Goal: Task Accomplishment & Management: Manage account settings

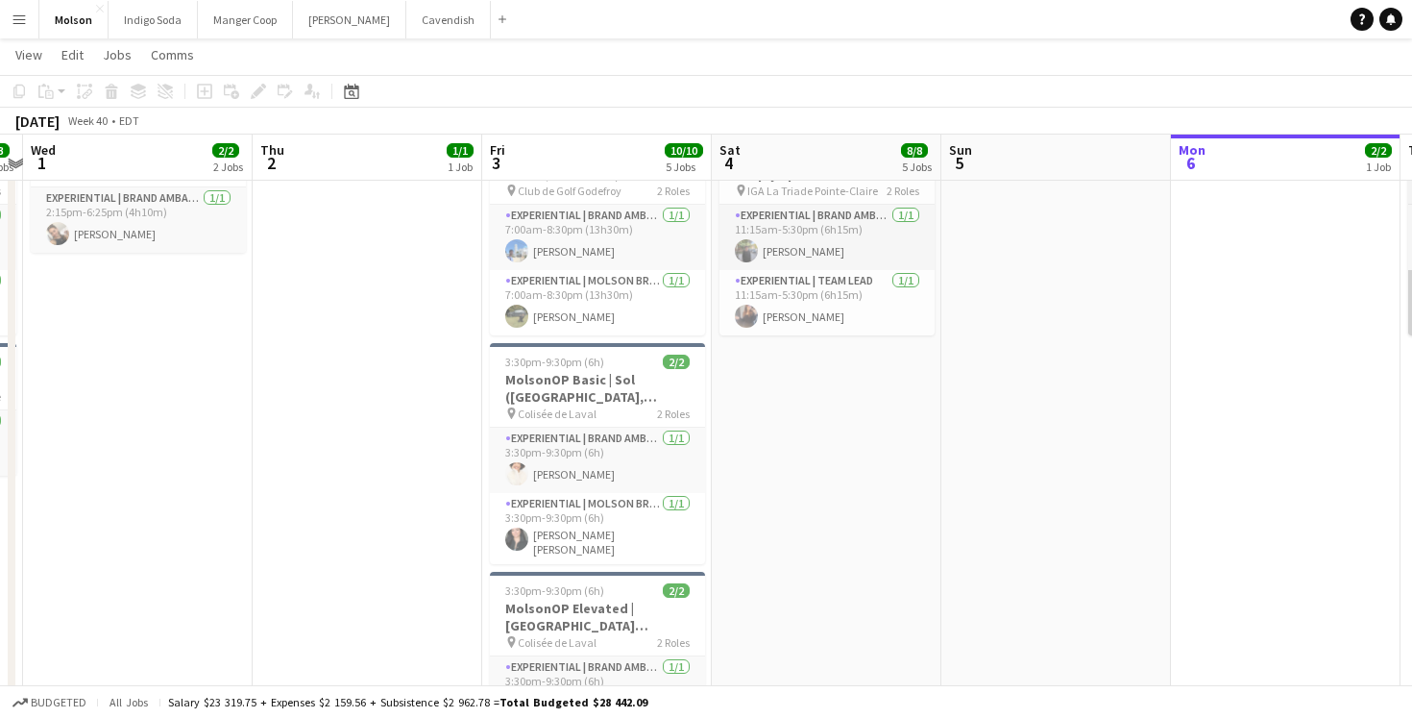
scroll to position [0, 613]
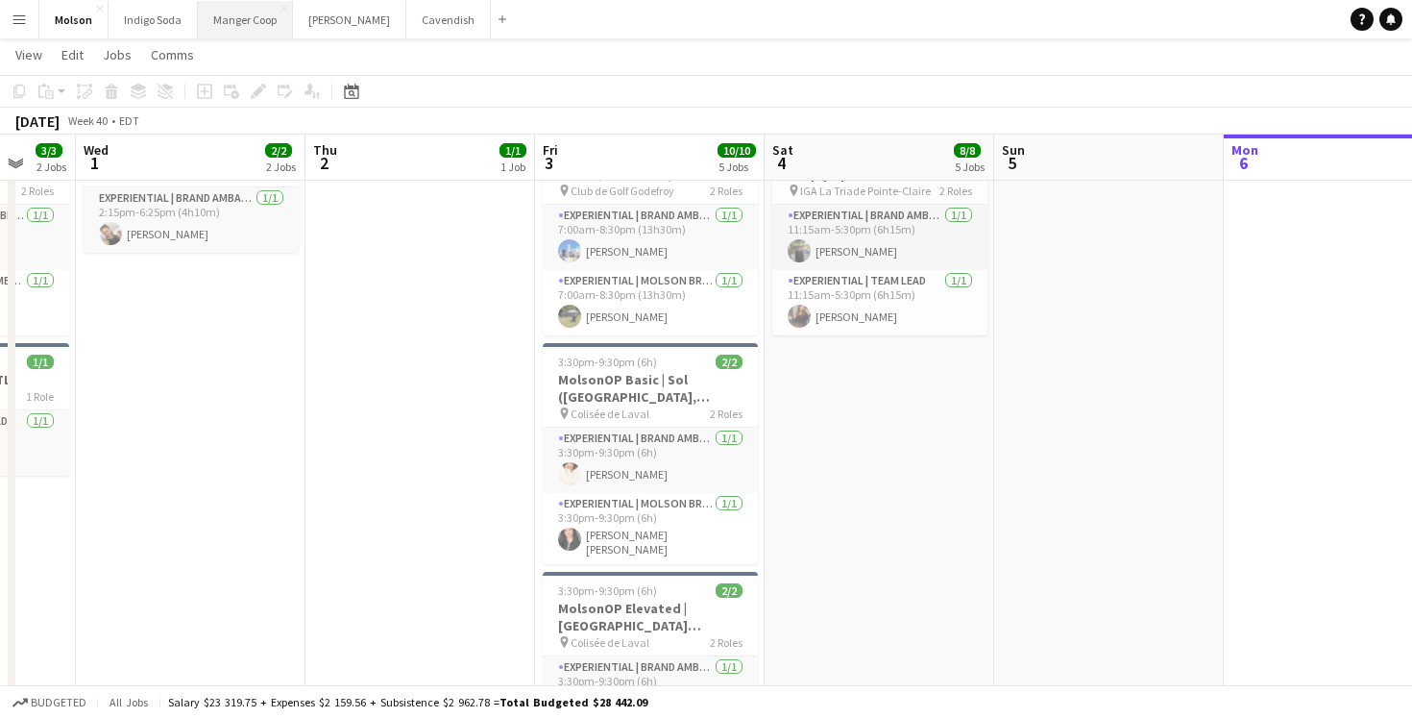
click at [235, 19] on button "Manger Coop Close" at bounding box center [245, 19] width 95 height 37
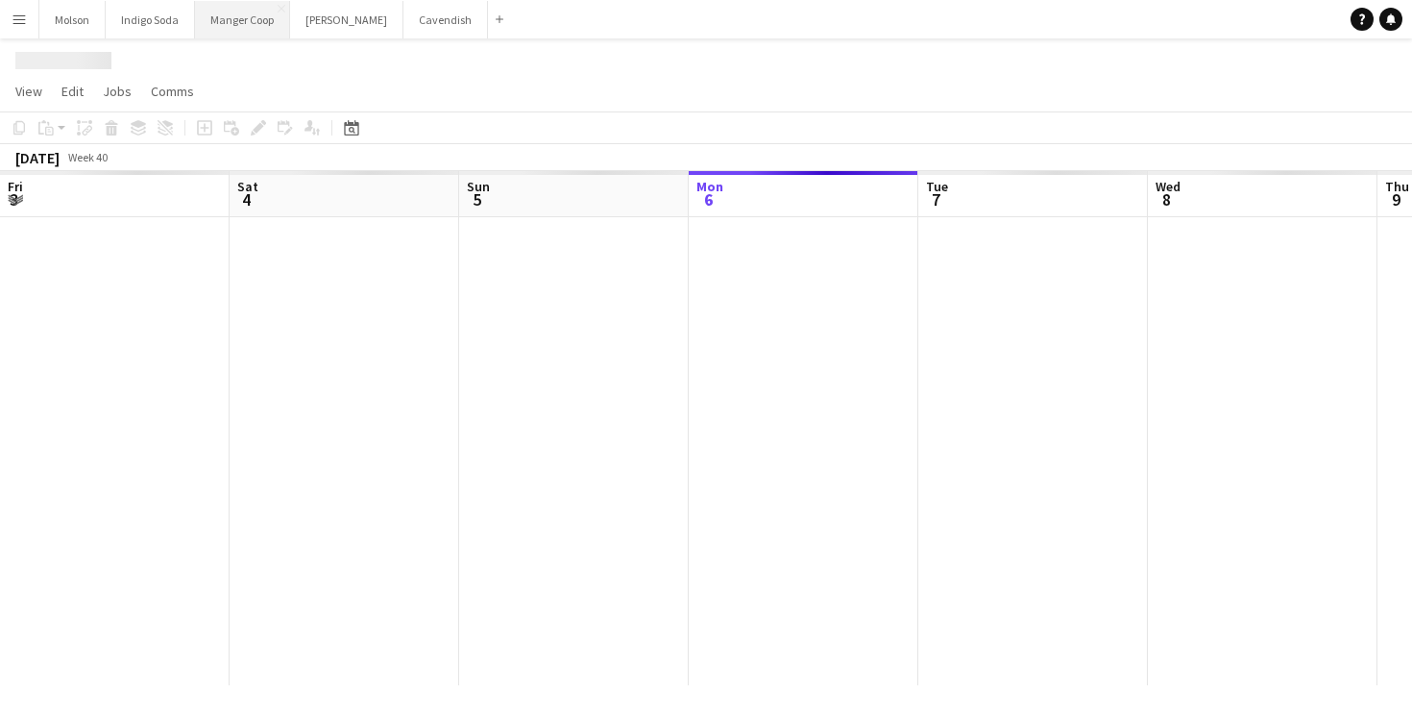
scroll to position [0, 459]
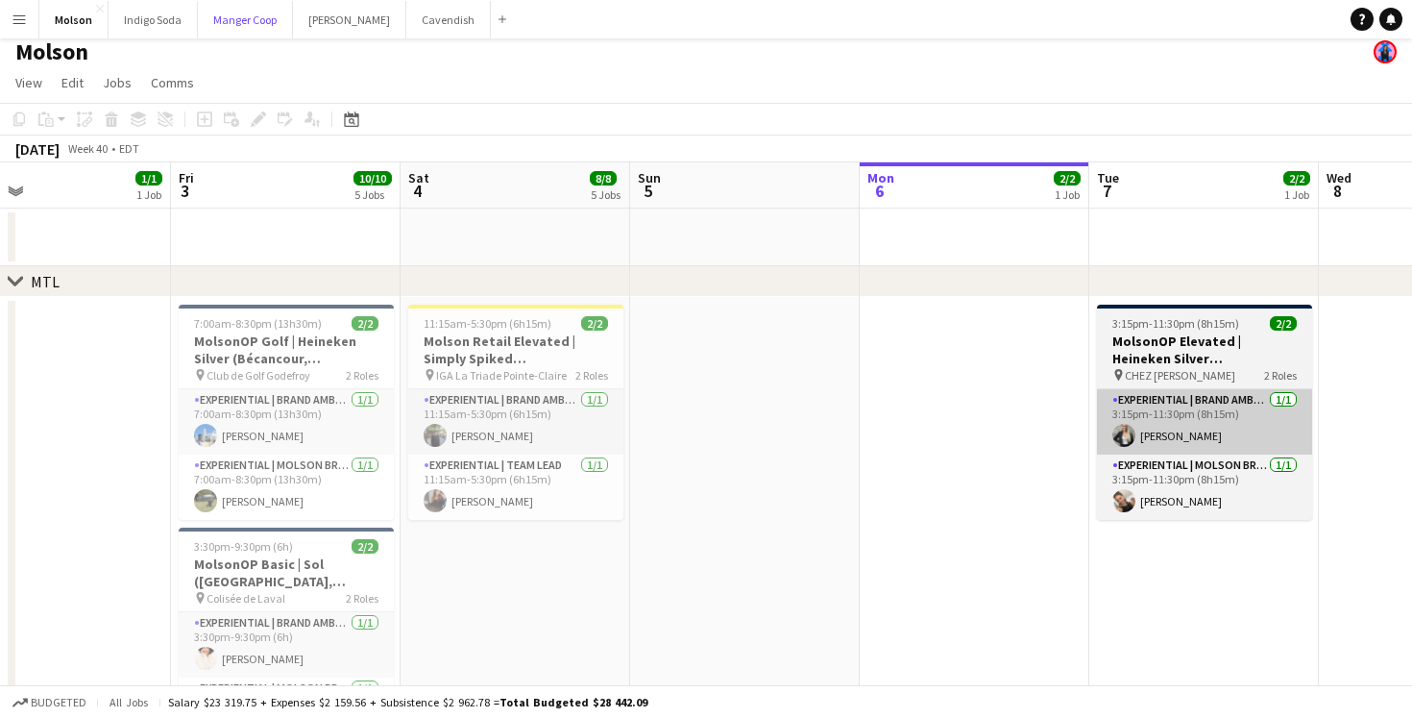
scroll to position [0, 501]
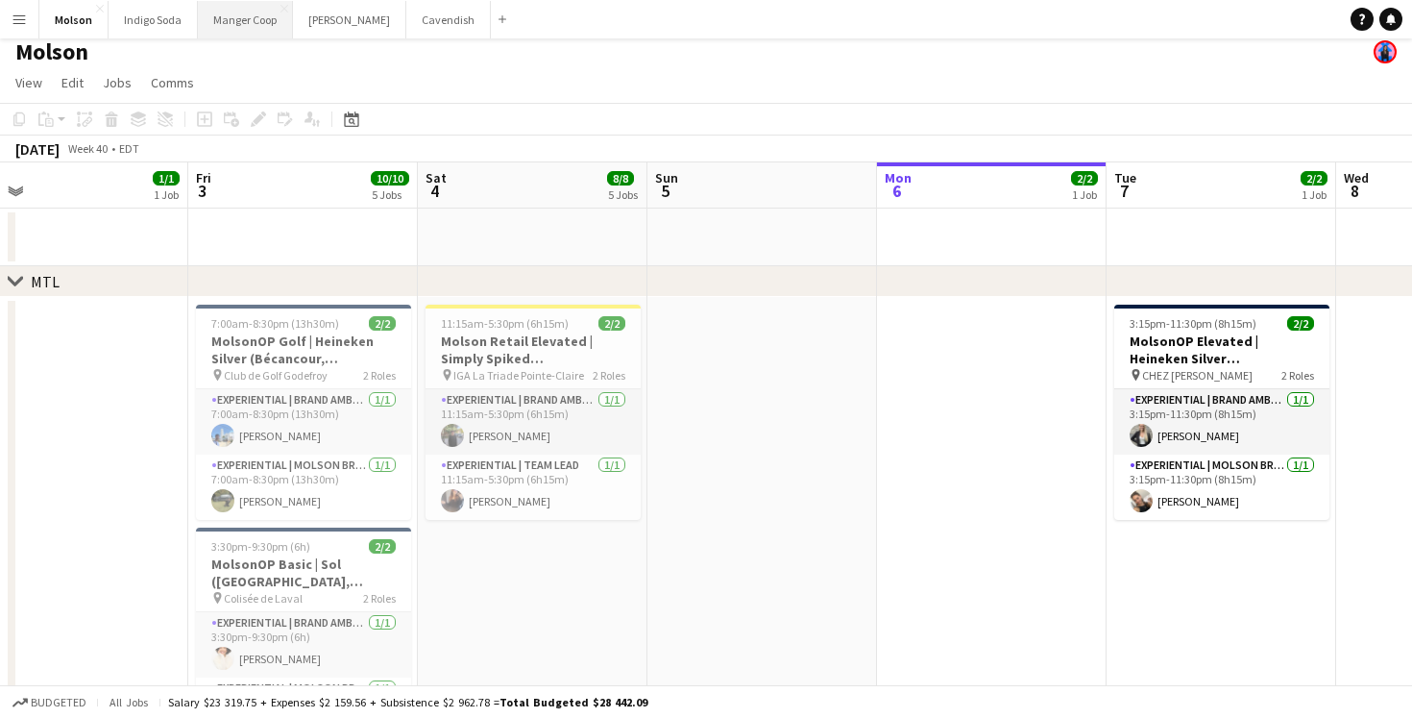
click at [249, 29] on button "Manger Coop Close" at bounding box center [245, 19] width 95 height 37
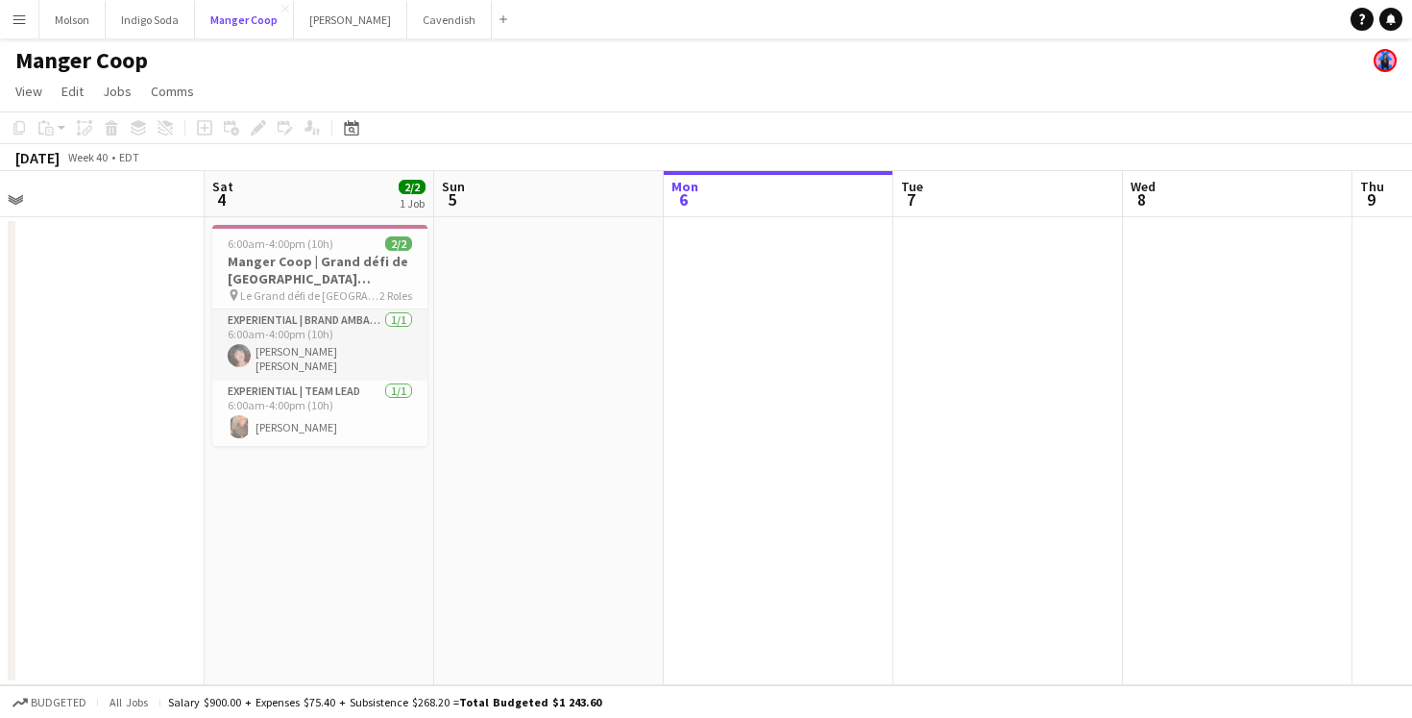
scroll to position [0, 475]
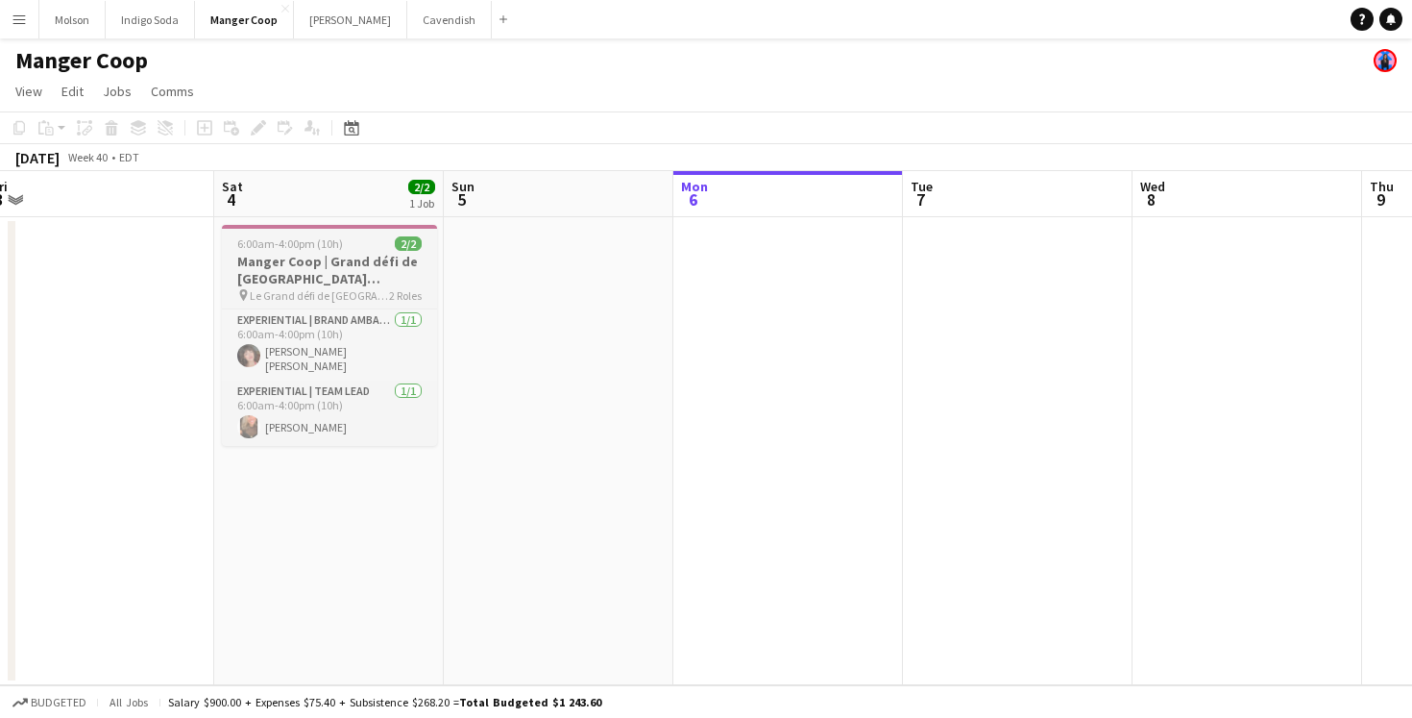
click at [358, 292] on span "Le Grand défi de [GEOGRAPHIC_DATA]" at bounding box center [319, 295] width 139 height 14
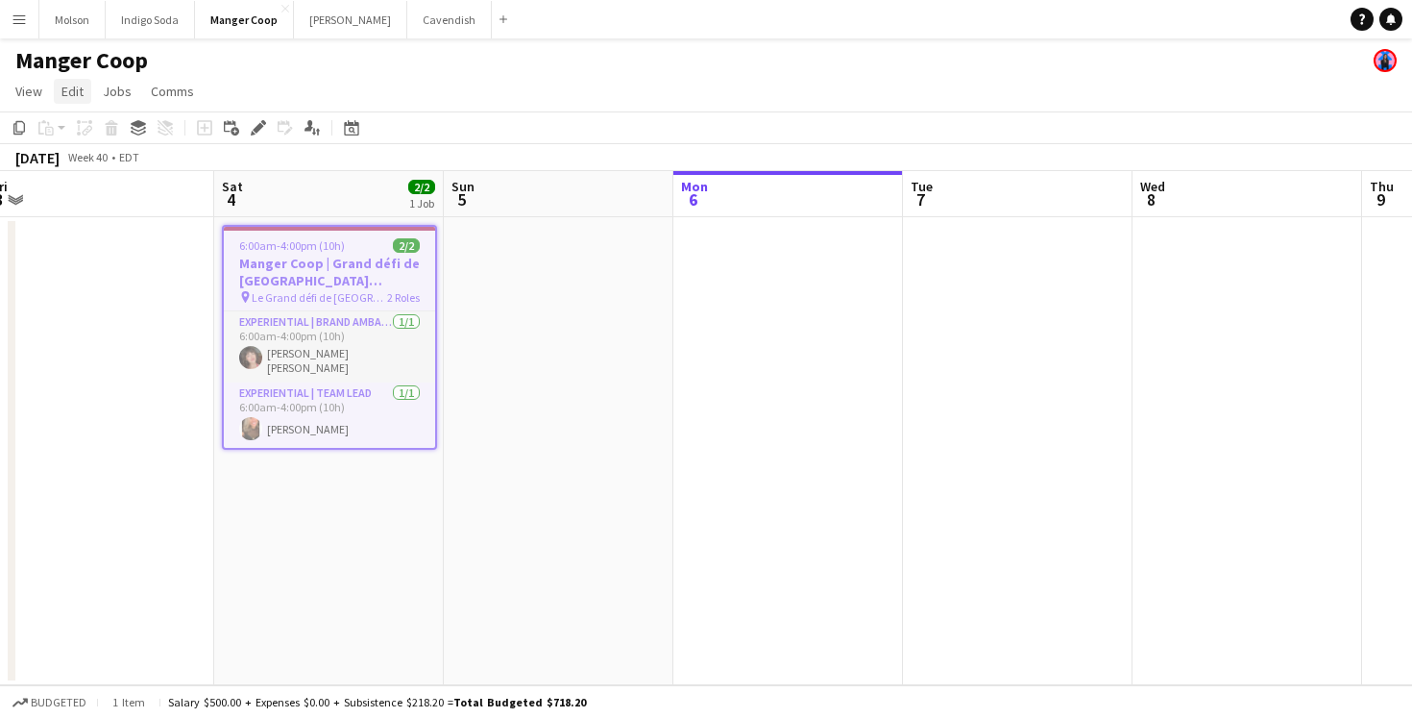
click at [72, 94] on span "Edit" at bounding box center [72, 91] width 22 height 17
click at [491, 377] on app-date-cell at bounding box center [559, 451] width 230 height 468
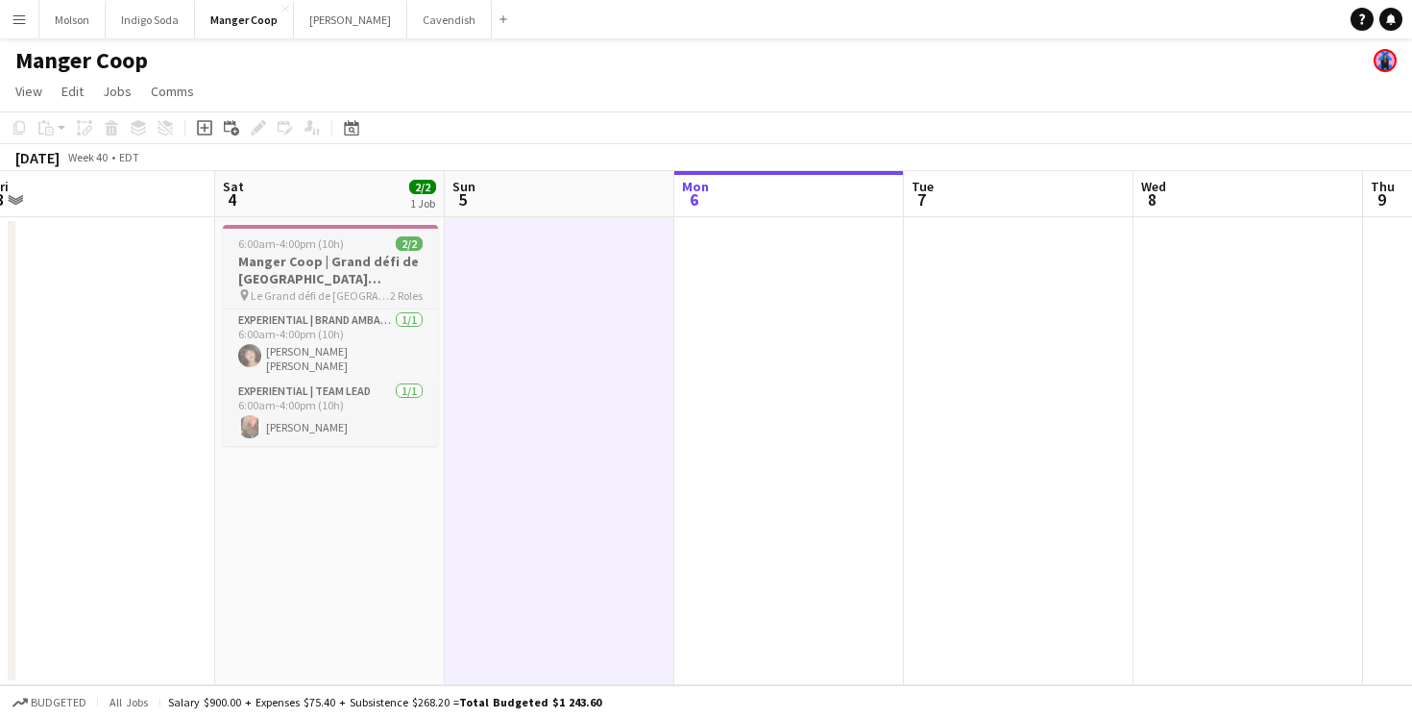
click at [322, 264] on h3 "Manger Coop | Grand défi de [GEOGRAPHIC_DATA] ([GEOGRAPHIC_DATA], [GEOGRAPHIC_D…" at bounding box center [330, 270] width 215 height 35
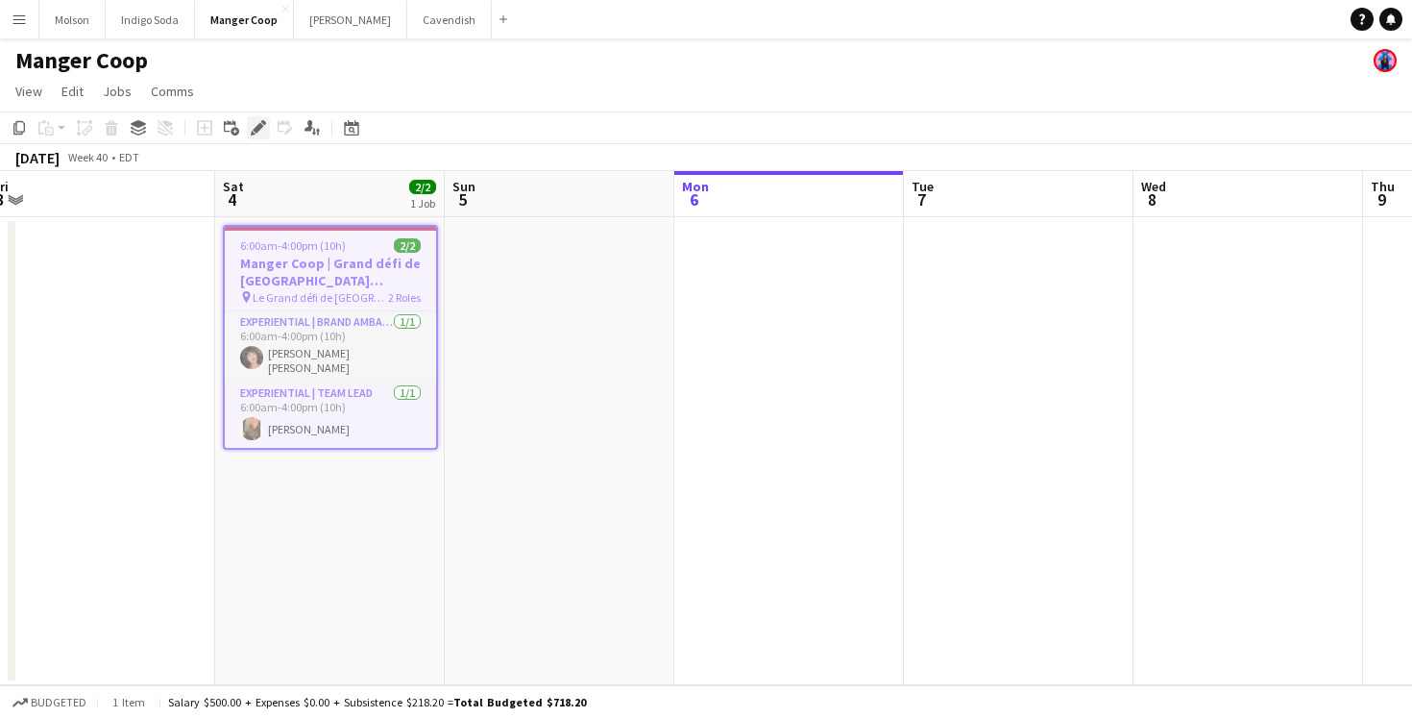
click at [254, 127] on icon "Edit" at bounding box center [258, 127] width 15 height 15
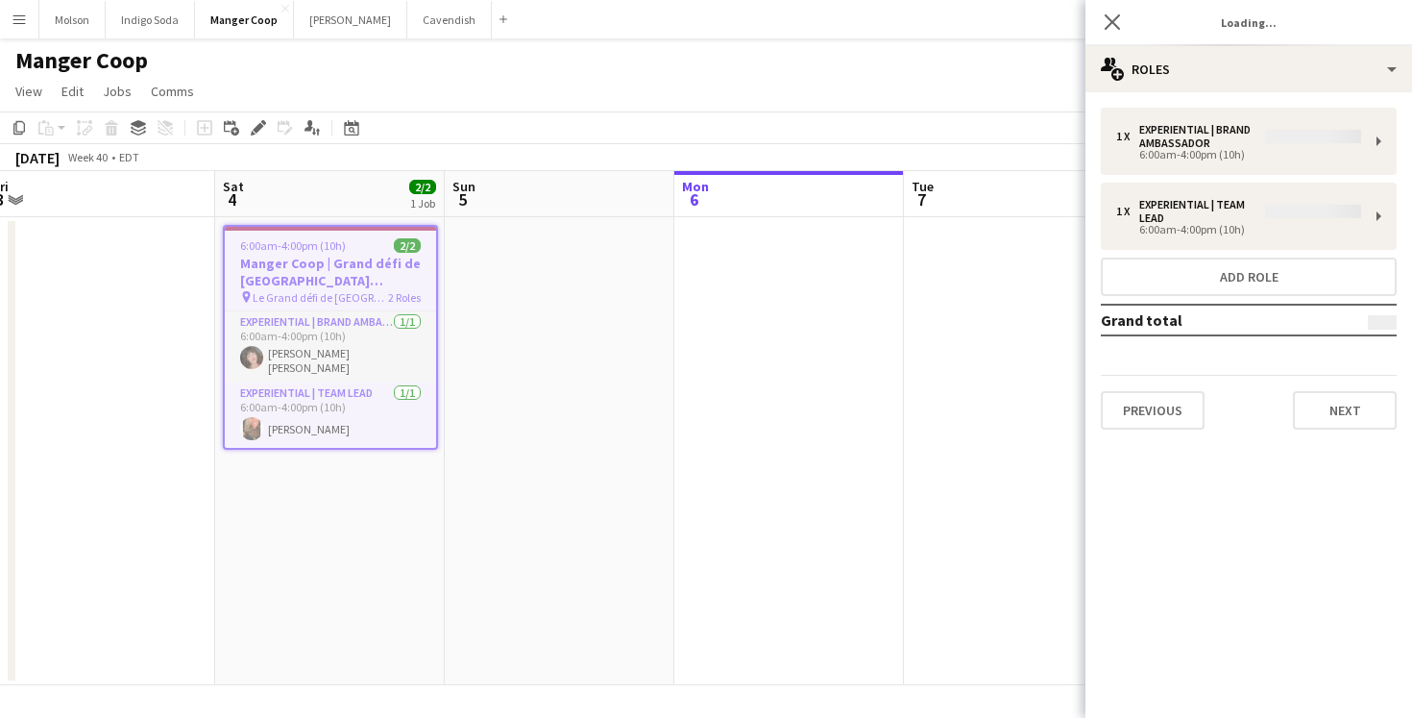
type input "**********"
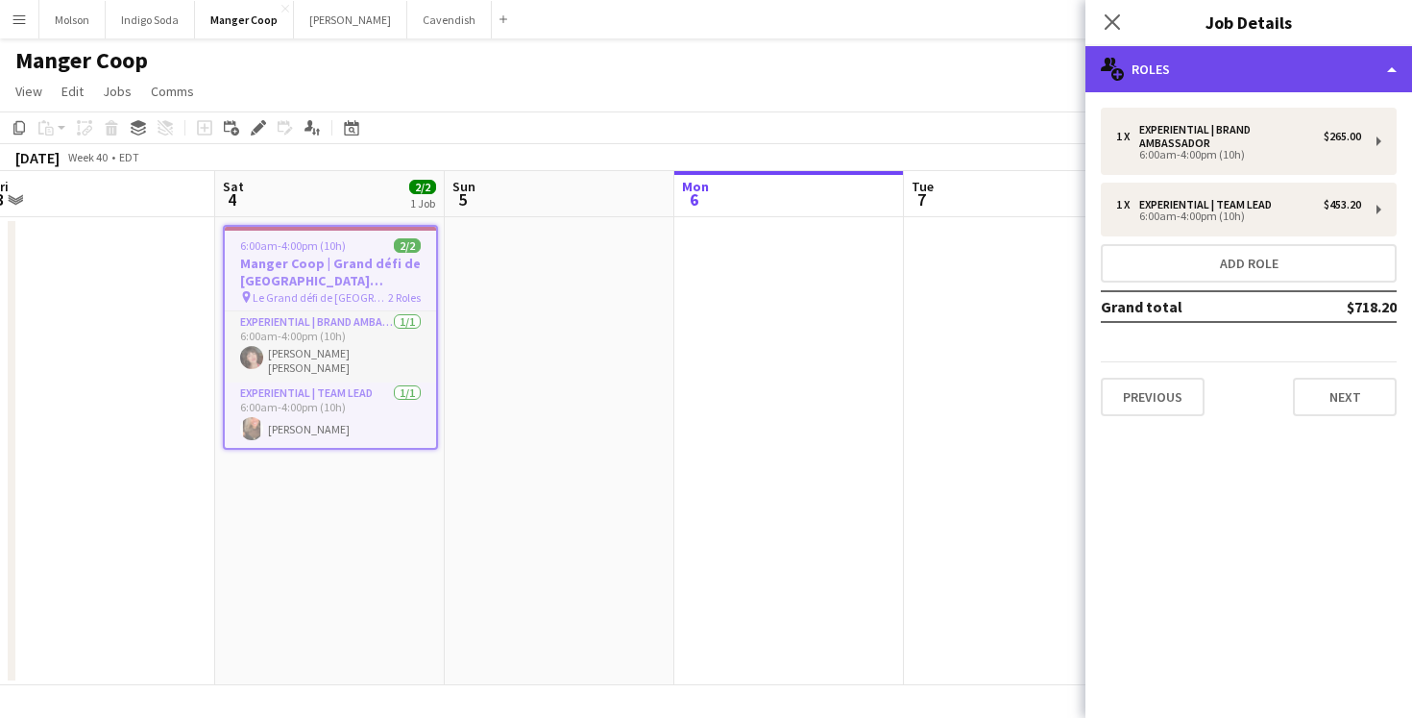
click at [1299, 65] on div "multiple-users-add Roles" at bounding box center [1249, 69] width 327 height 46
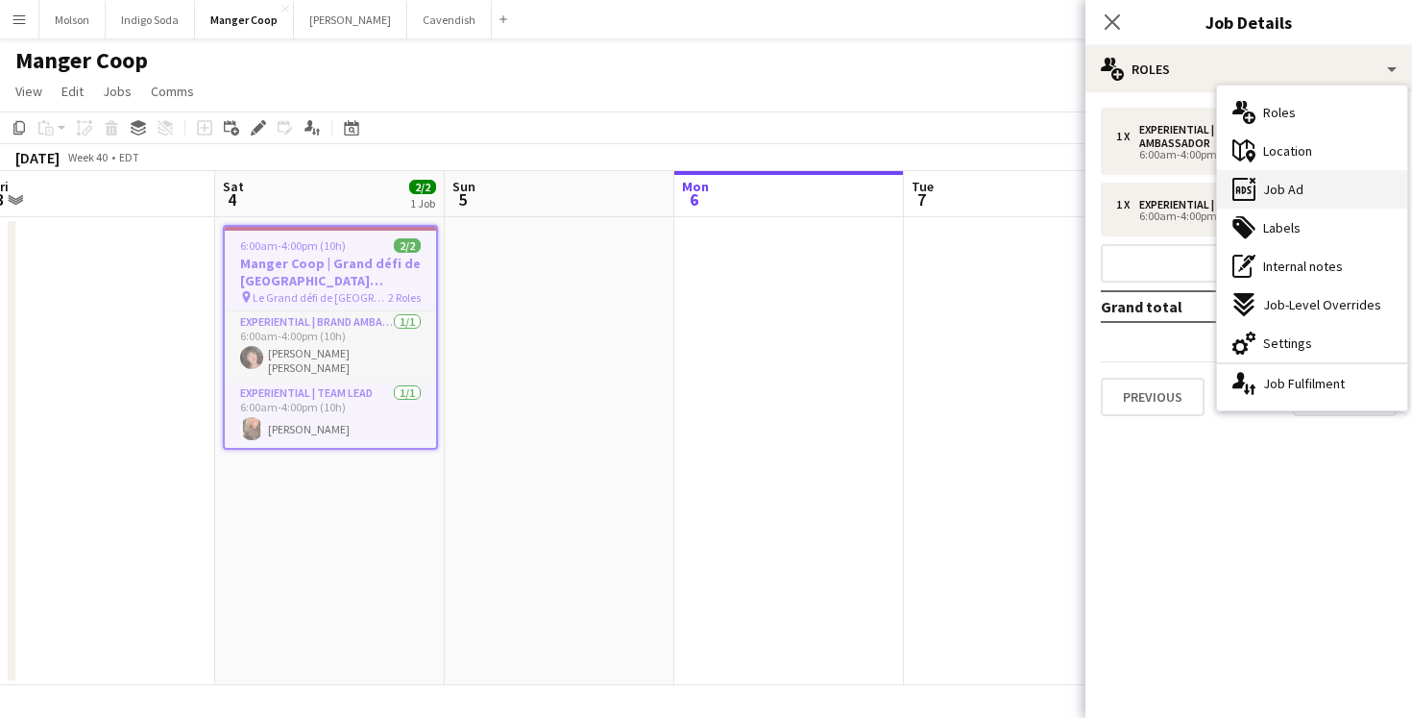
click at [1312, 180] on div "ads-window Job Ad" at bounding box center [1312, 189] width 190 height 38
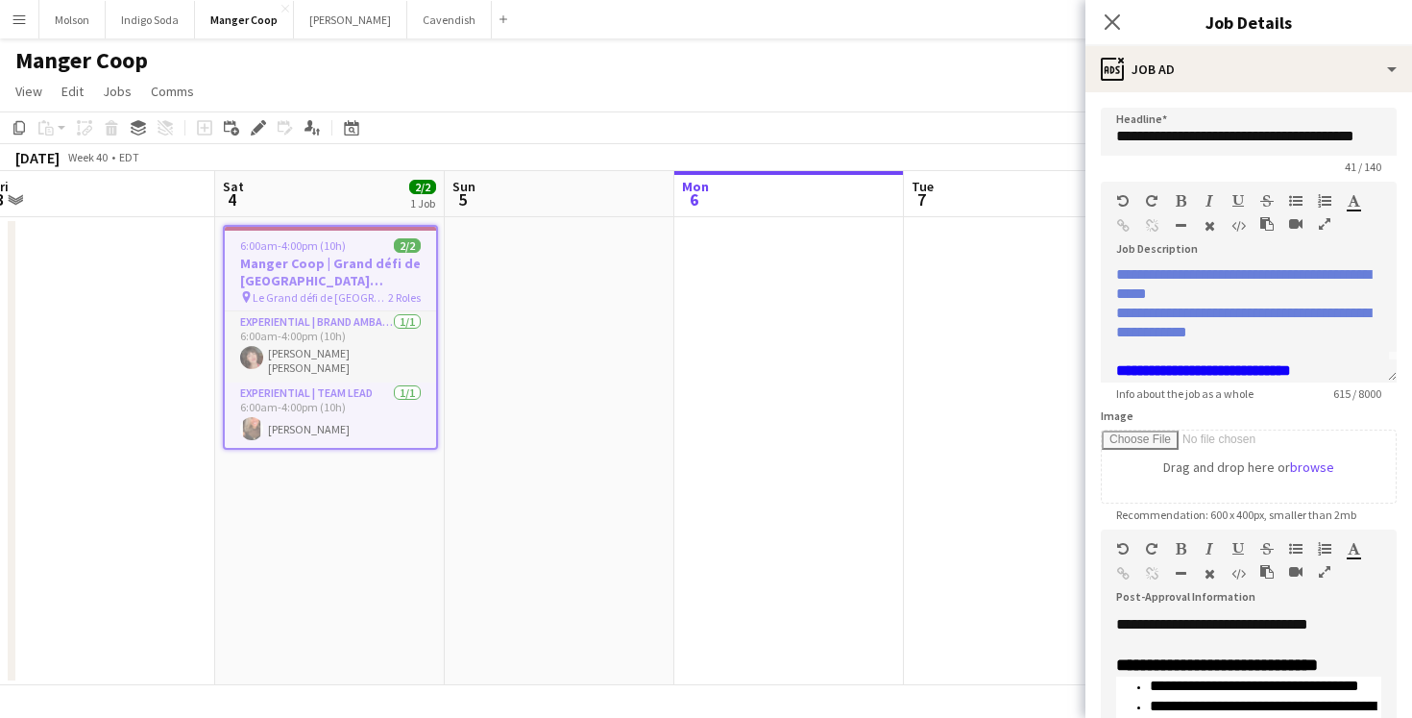
scroll to position [0, 0]
